Goal: Check status: Check status

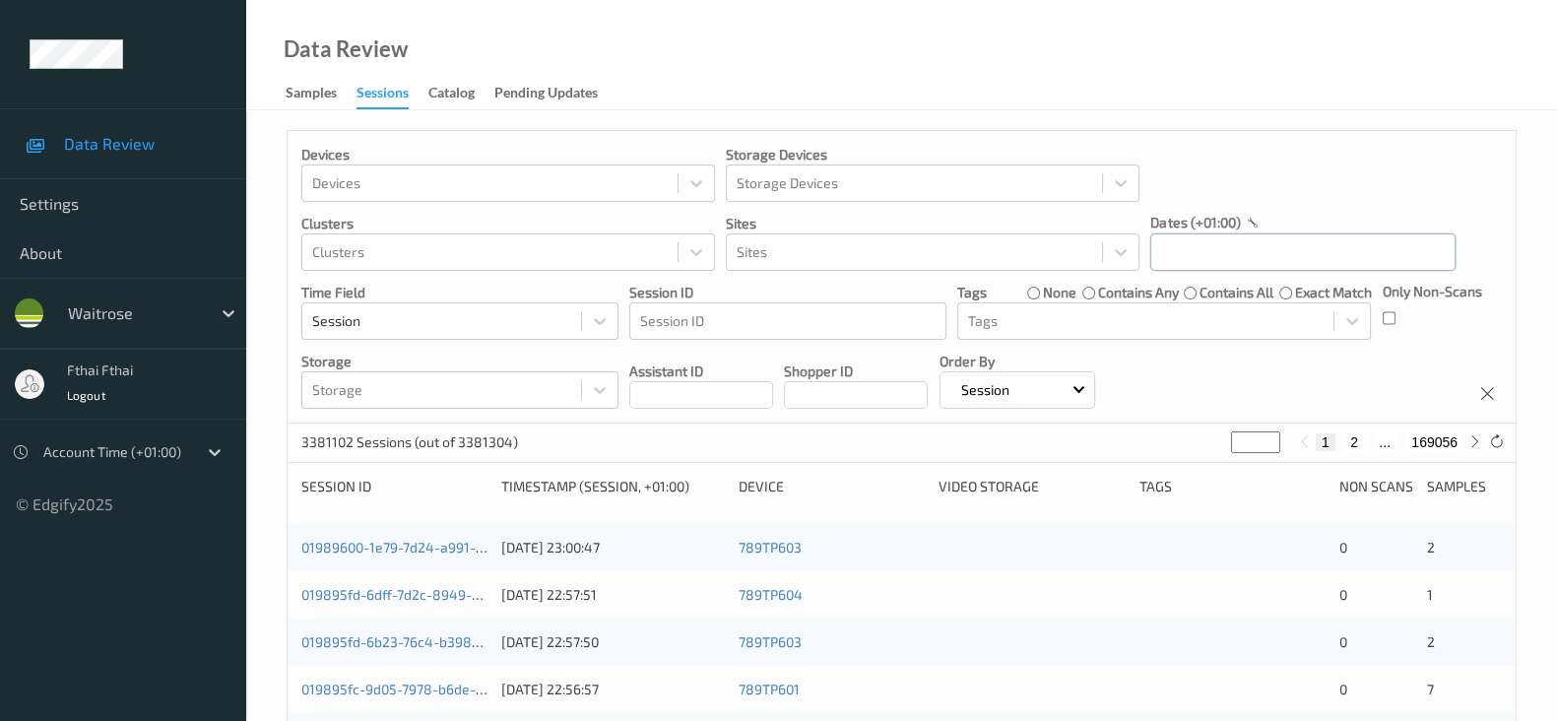
click at [1251, 268] on input "text" at bounding box center [1302, 251] width 305 height 37
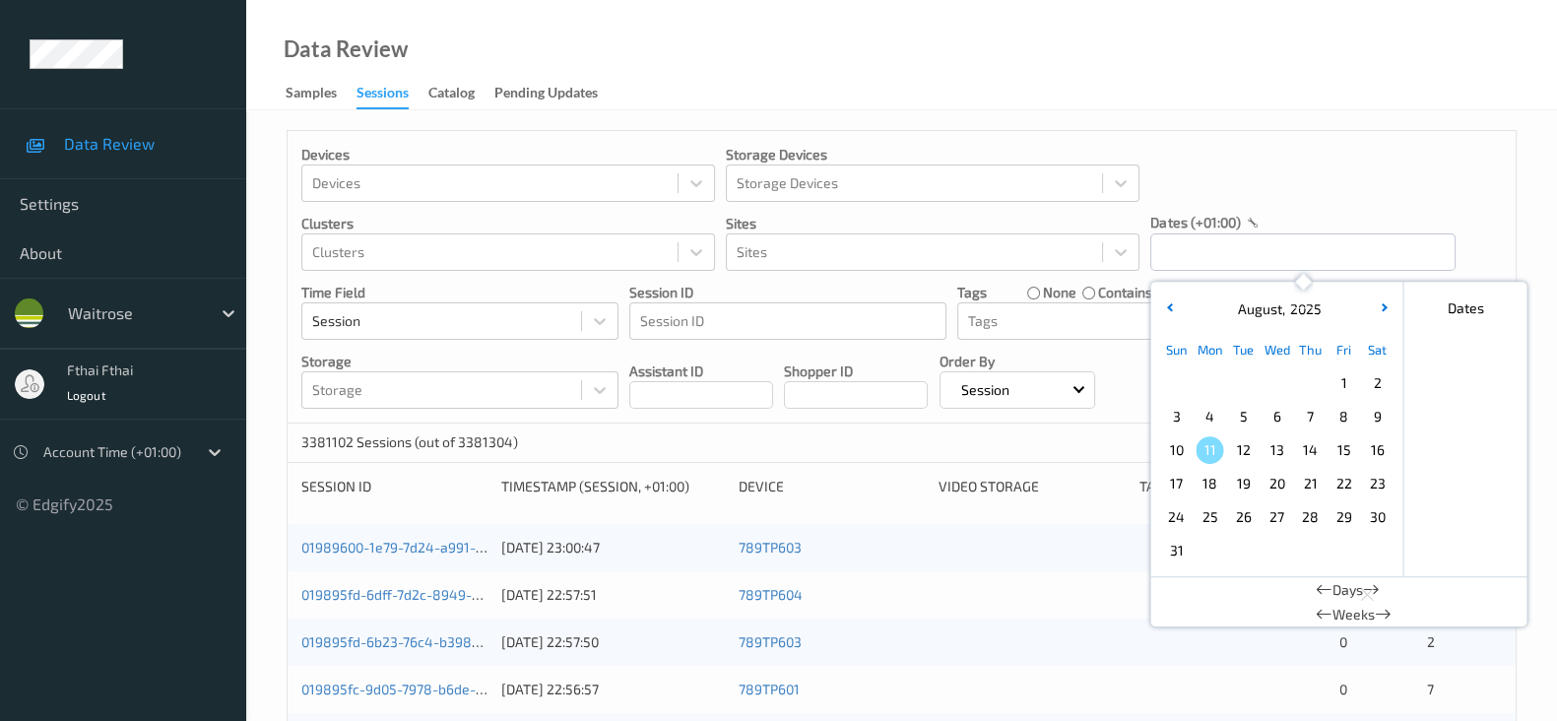
click at [1354, 418] on span "8" at bounding box center [1343, 417] width 28 height 28
click at [1354, 417] on span "8" at bounding box center [1343, 417] width 28 height 28
click at [1319, 133] on div "Devices Devices Storage Devices Storage Devices Clusters Clusters Sites Sites d…" at bounding box center [902, 277] width 1228 height 292
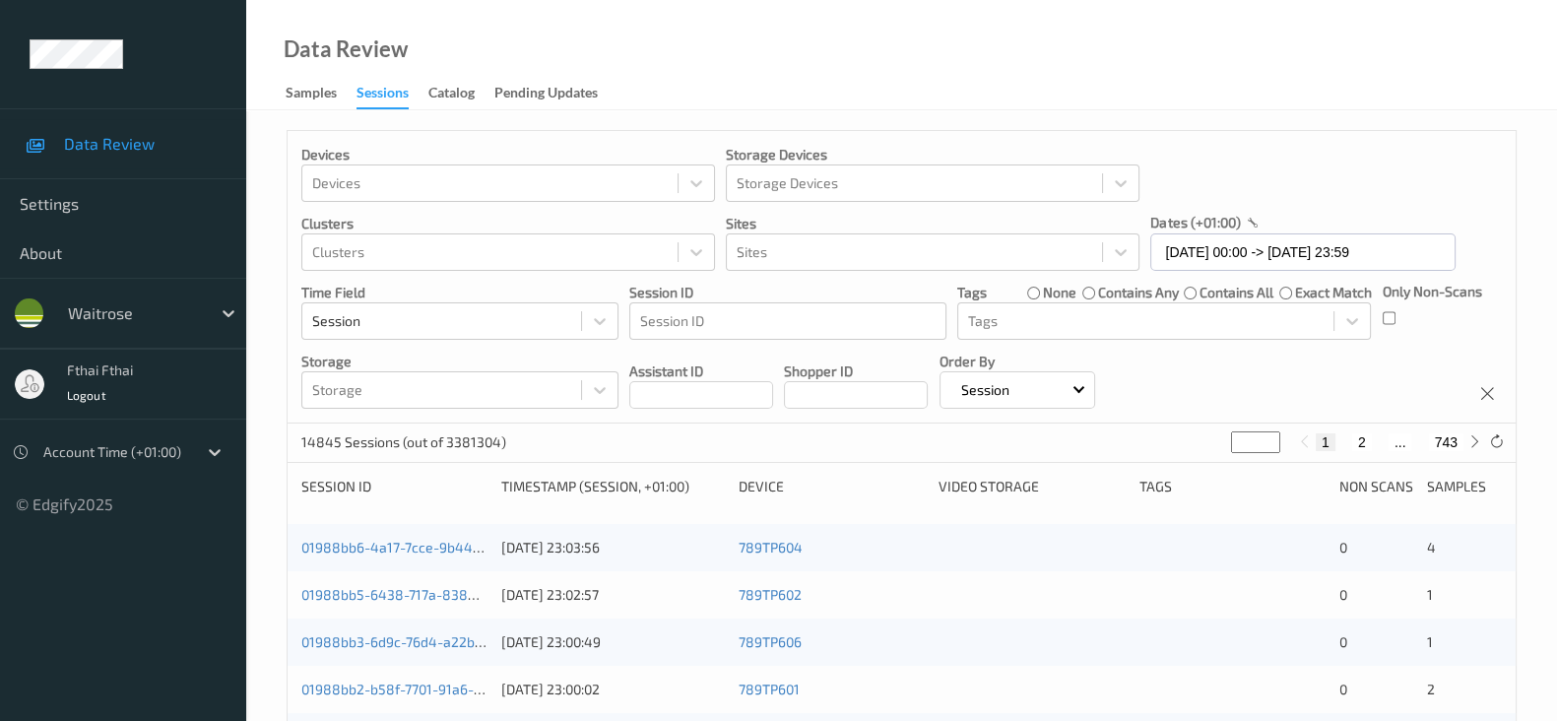
click at [1398, 313] on div "Only Non-Scans" at bounding box center [1432, 311] width 99 height 58
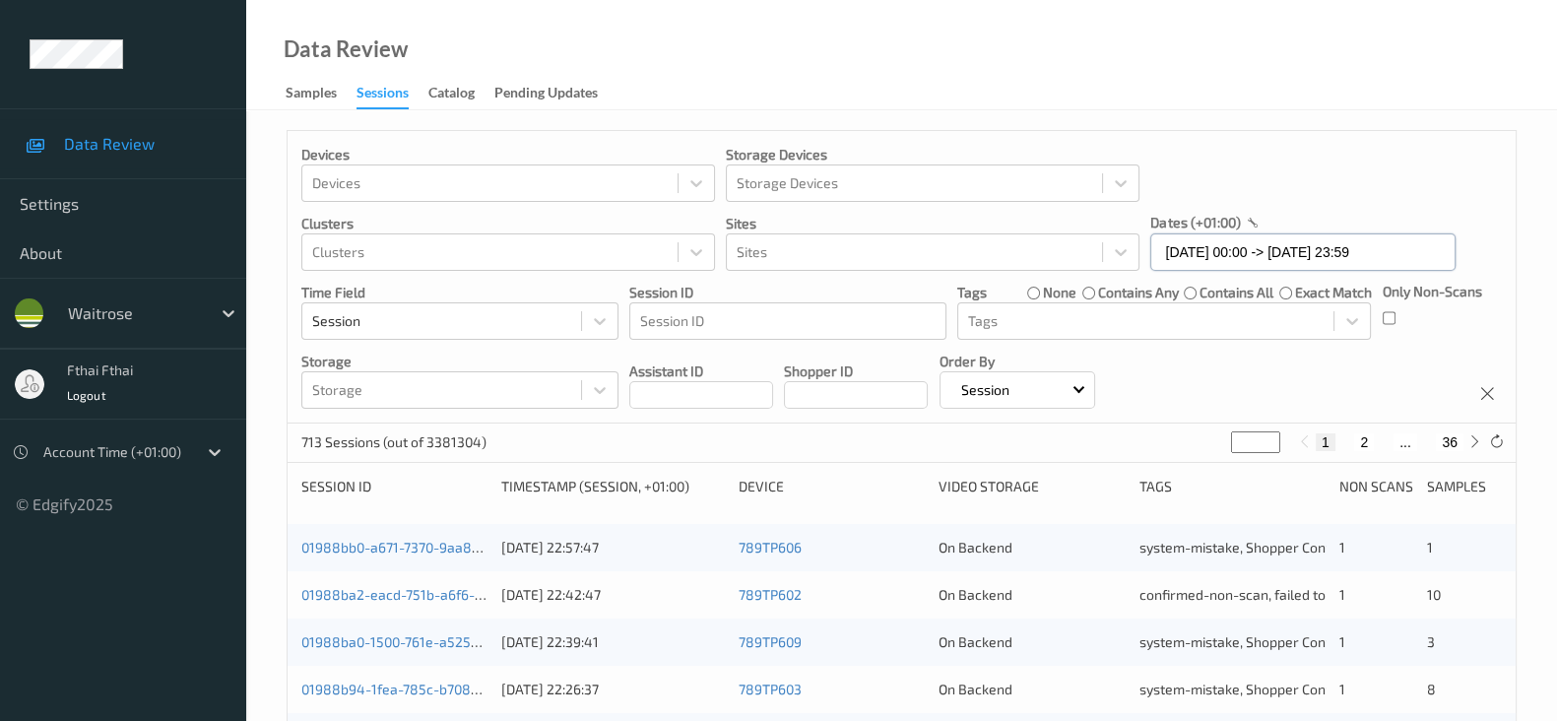
click at [1334, 248] on input "[DATE] 00:00 -> [DATE] 23:59" at bounding box center [1302, 251] width 305 height 37
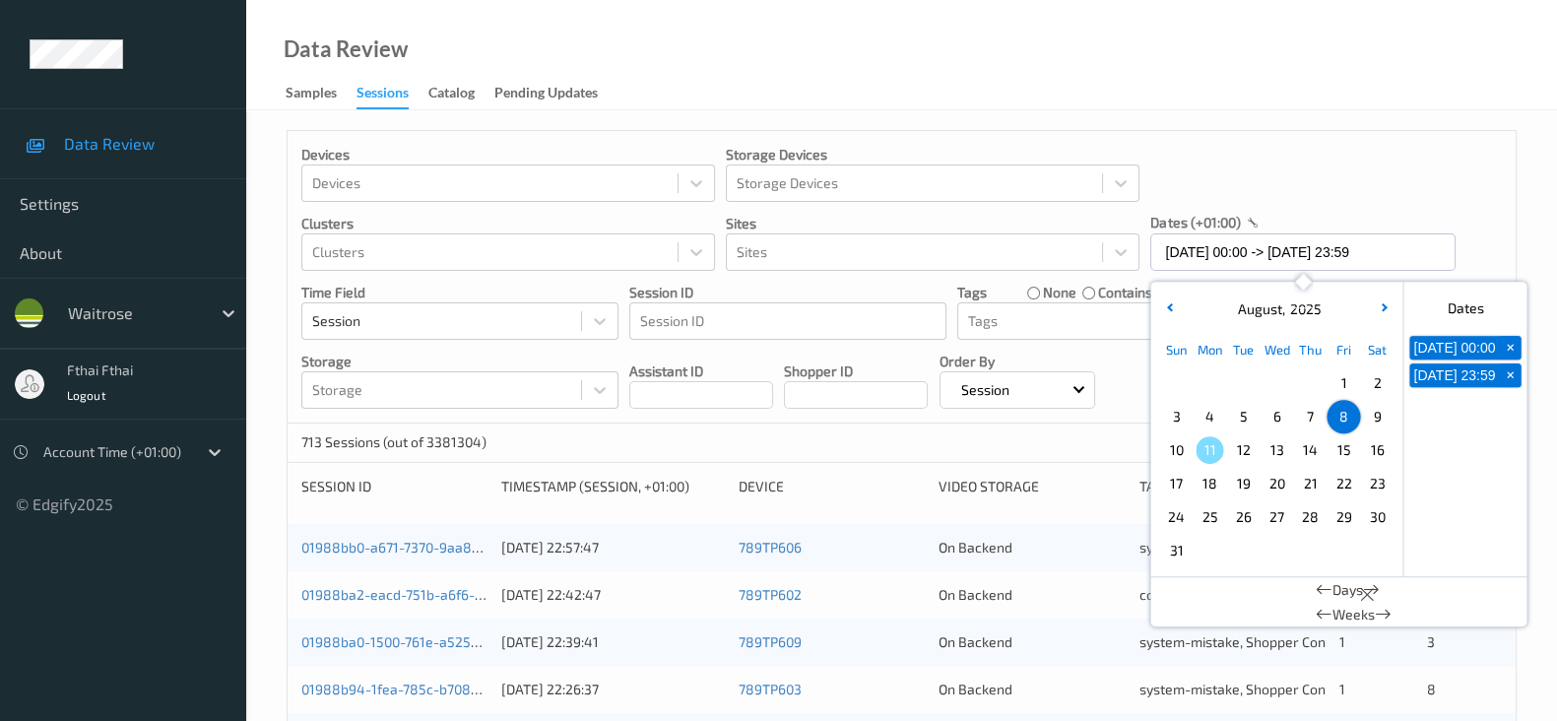
click at [1374, 423] on span "9" at bounding box center [1377, 417] width 28 height 28
click at [1375, 423] on span "9" at bounding box center [1377, 417] width 28 height 28
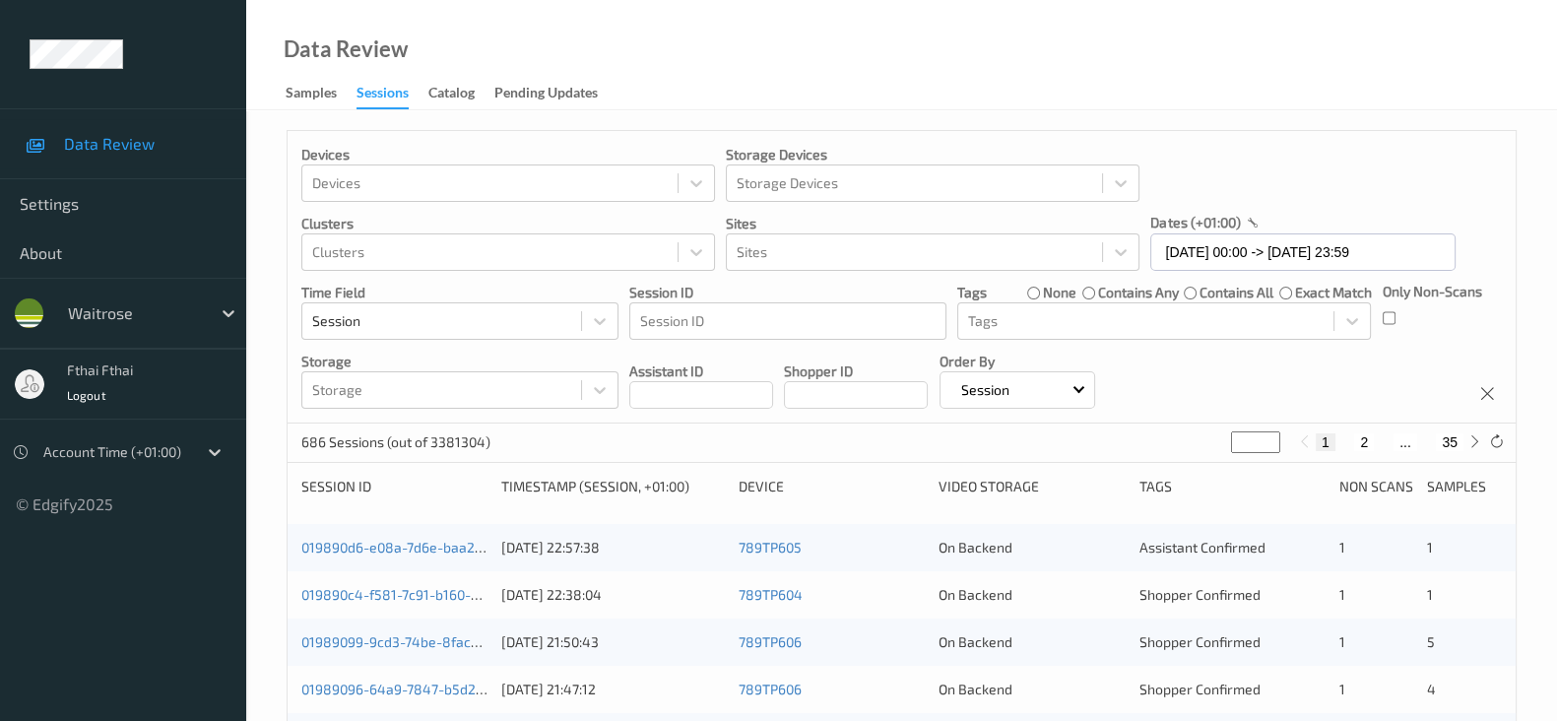
click at [1302, 391] on div "Devices Devices Storage Devices Storage Devices Clusters Clusters Sites Sites d…" at bounding box center [902, 277] width 1228 height 292
click at [1251, 250] on input "[DATE] 00:00 -> [DATE] 23:59" at bounding box center [1302, 251] width 305 height 37
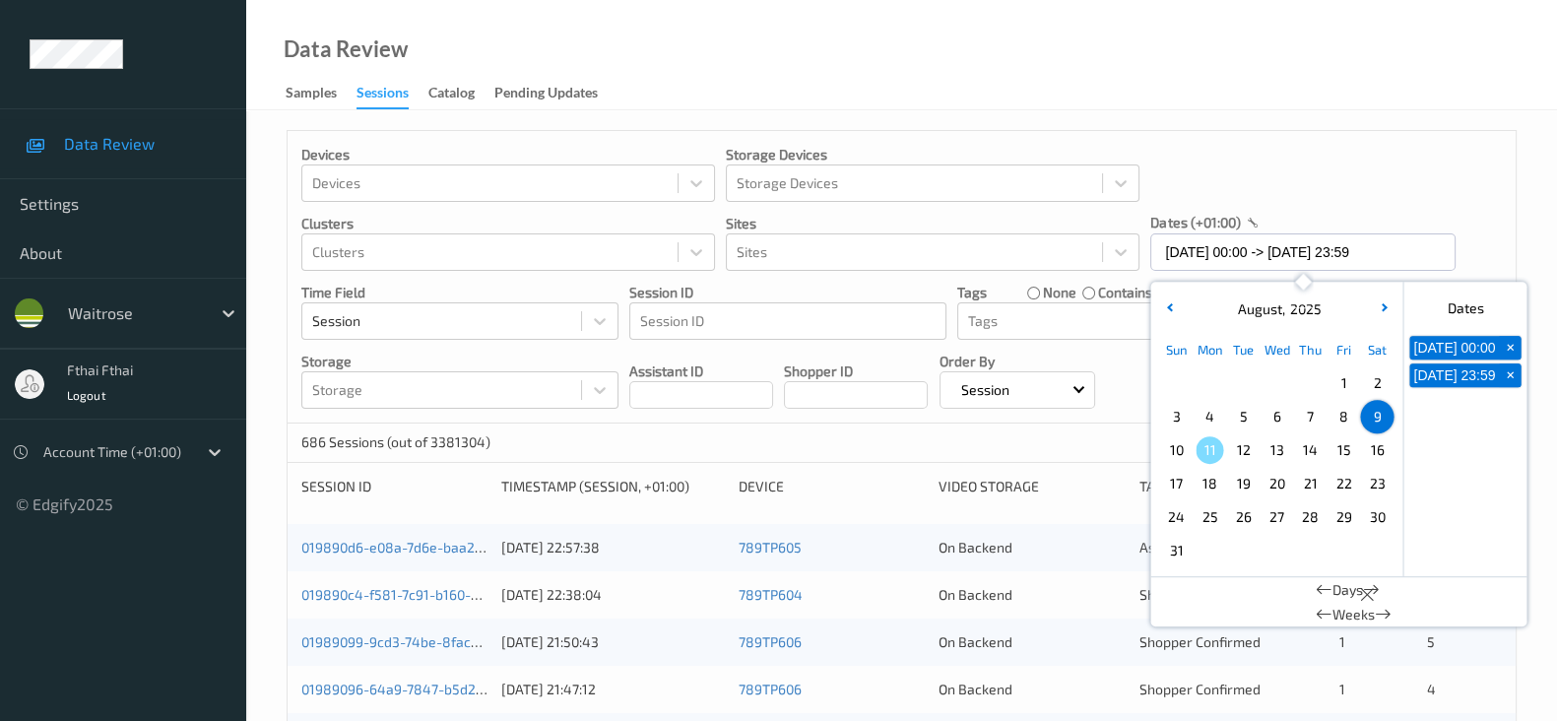
click at [1178, 440] on span "10" at bounding box center [1176, 450] width 28 height 28
type input "[DATE] 00:00 -> [DATE] 23:59"
click at [1230, 151] on div "Devices Devices Storage Devices Storage Devices Clusters Clusters Sites Sites d…" at bounding box center [902, 277] width 1228 height 292
